Goal: Task Accomplishment & Management: Manage account settings

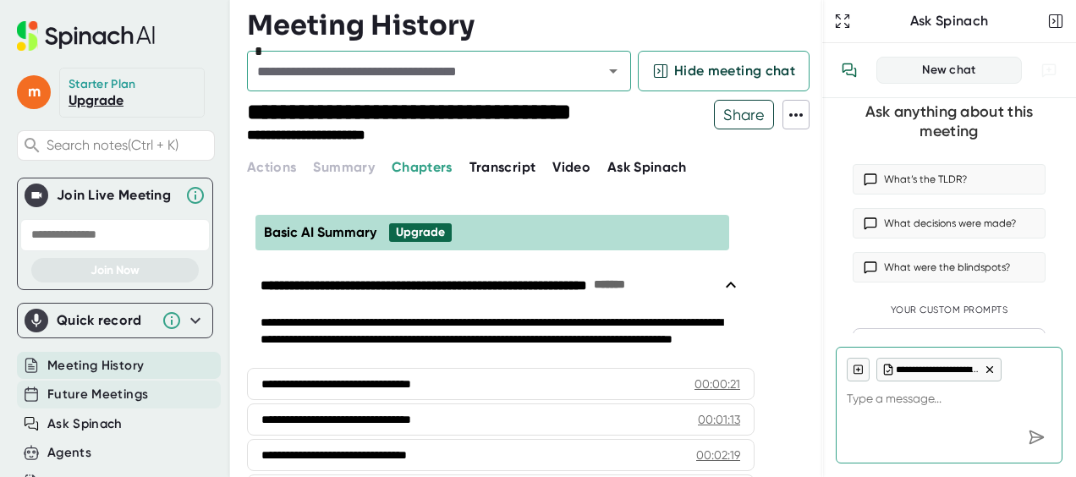
type textarea "x"
click at [63, 401] on span "Future Meetings" at bounding box center [97, 394] width 101 height 19
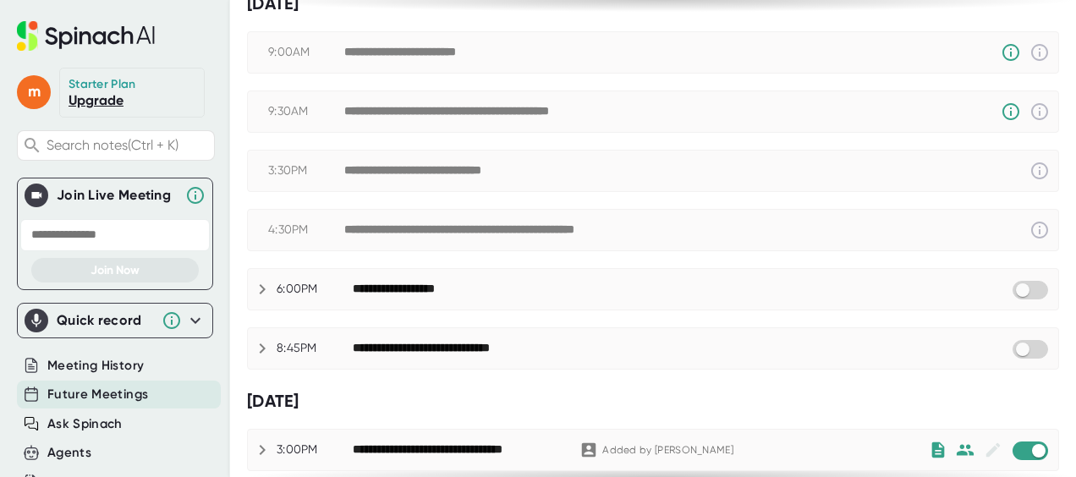
scroll to position [206, 0]
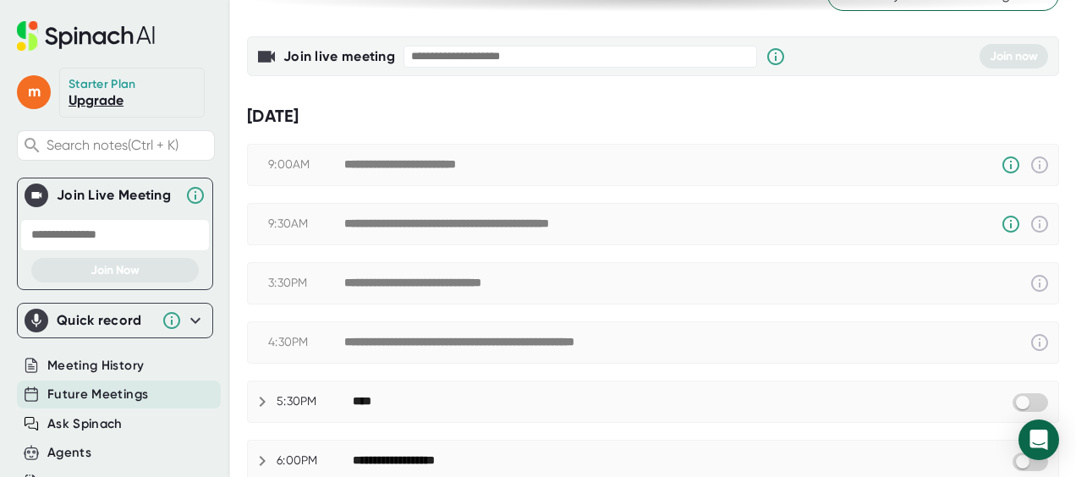
scroll to position [93, 0]
click at [1018, 406] on span at bounding box center [1031, 402] width 36 height 19
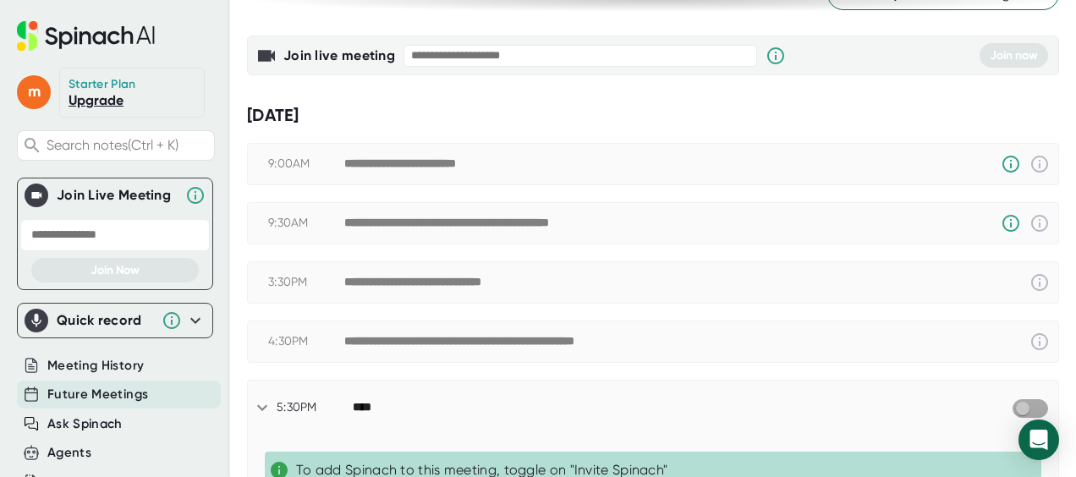
click at [1022, 404] on input "checkbox" at bounding box center [1022, 408] width 48 height 15
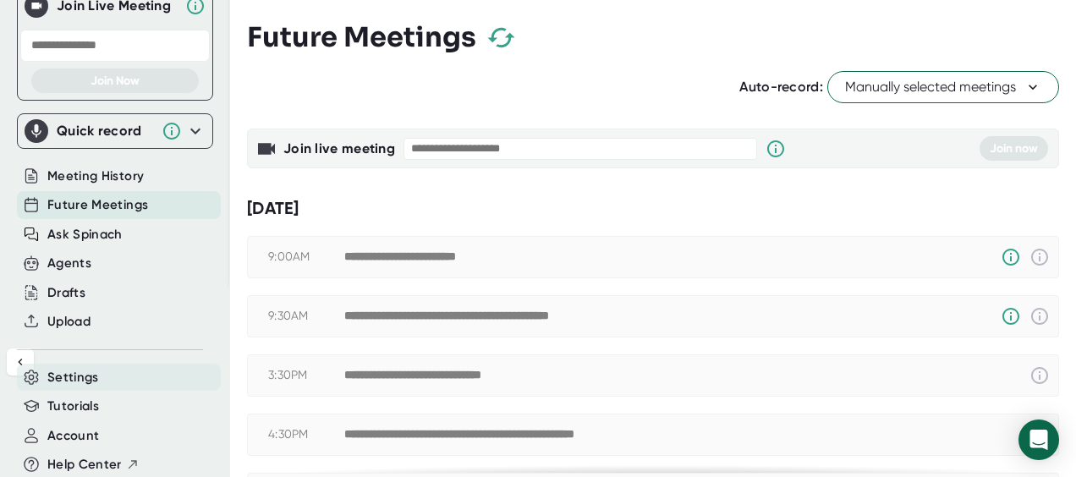
scroll to position [0, 0]
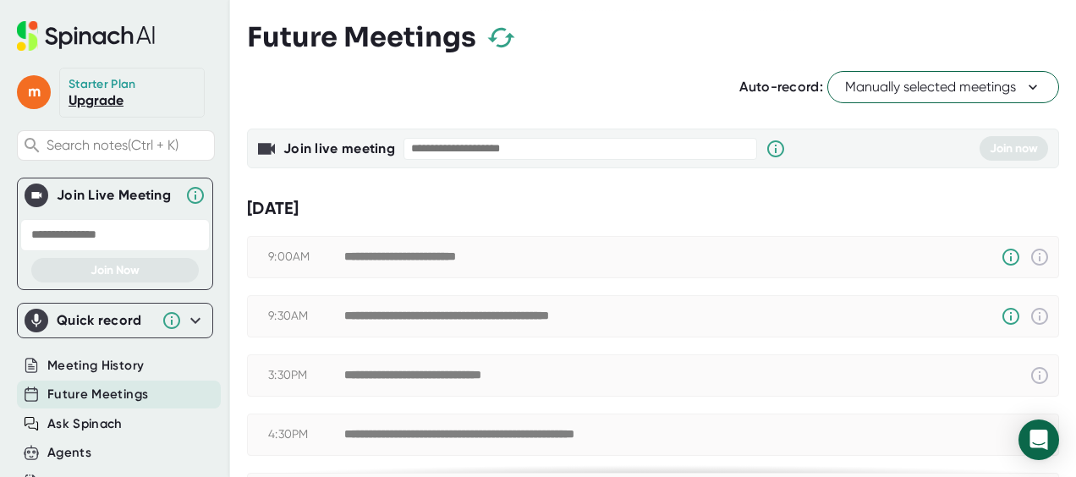
click at [105, 32] on icon at bounding box center [99, 38] width 14 height 14
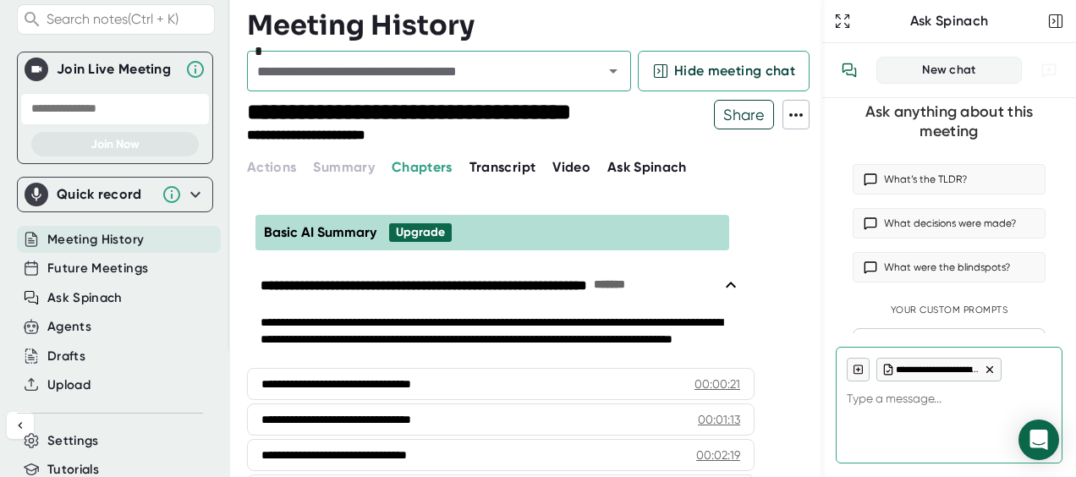
scroll to position [134, 0]
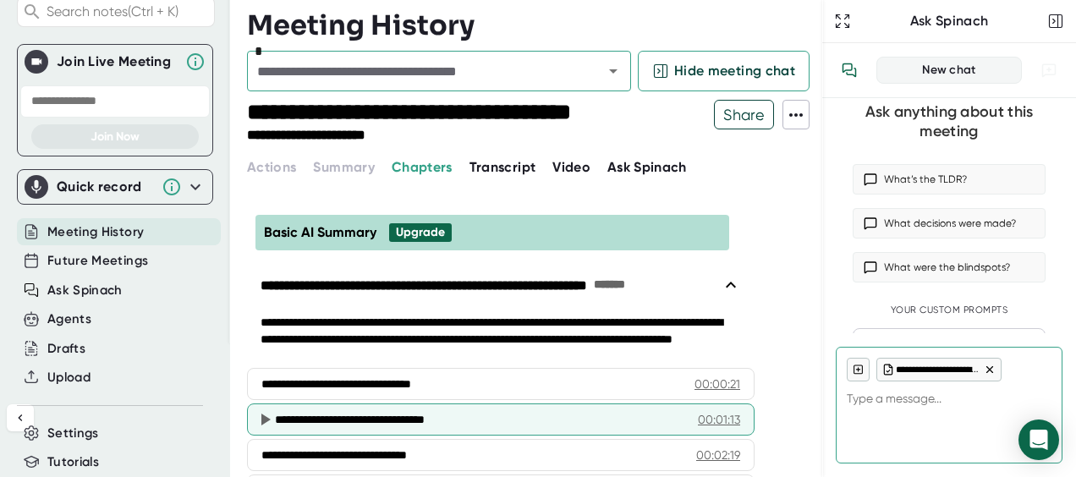
type textarea "x"
